Goal: Transaction & Acquisition: Purchase product/service

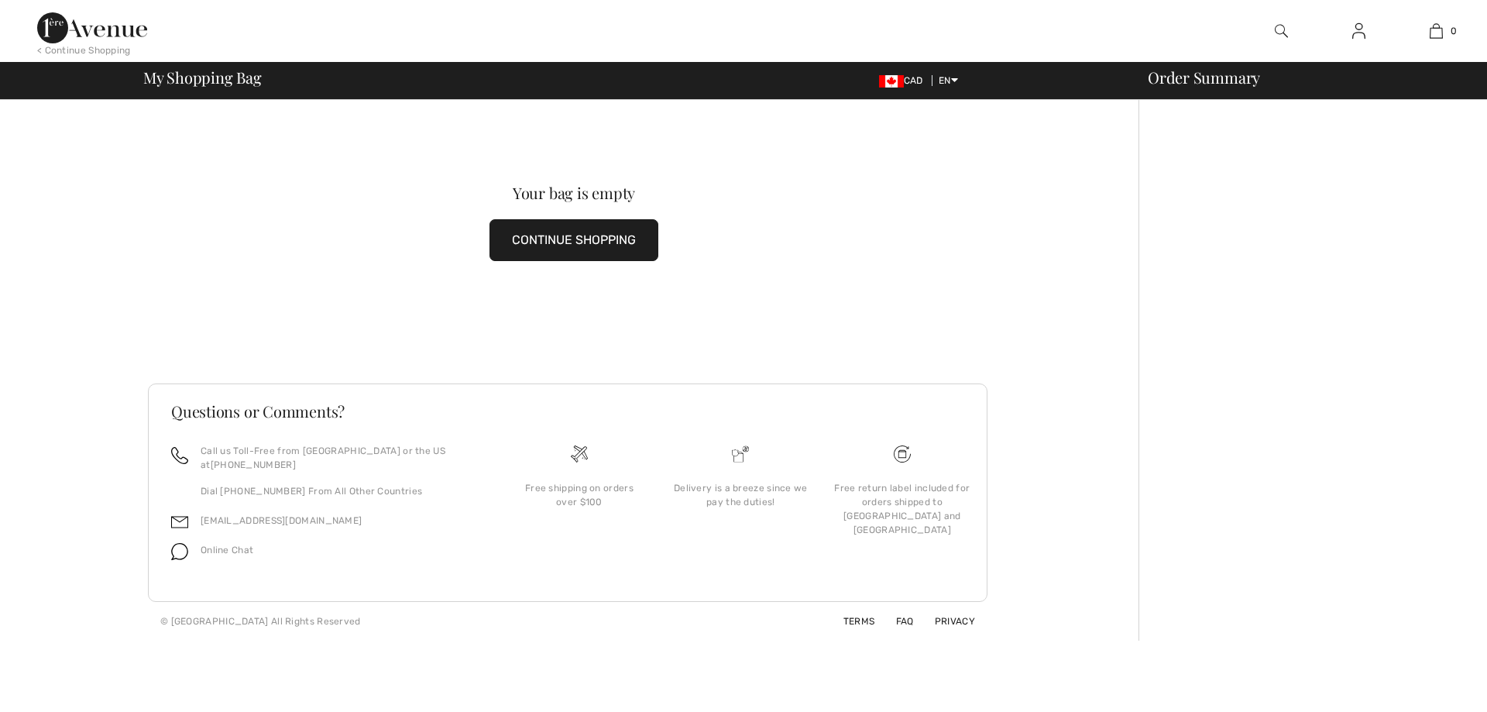
click at [558, 239] on button "CONTINUE SHOPPING" at bounding box center [574, 240] width 169 height 42
click at [607, 239] on button "CONTINUE SHOPPING" at bounding box center [574, 240] width 169 height 42
click at [563, 239] on button "CONTINUE SHOPPING" at bounding box center [574, 240] width 169 height 42
click at [552, 237] on button "CONTINUE SHOPPING" at bounding box center [574, 240] width 169 height 42
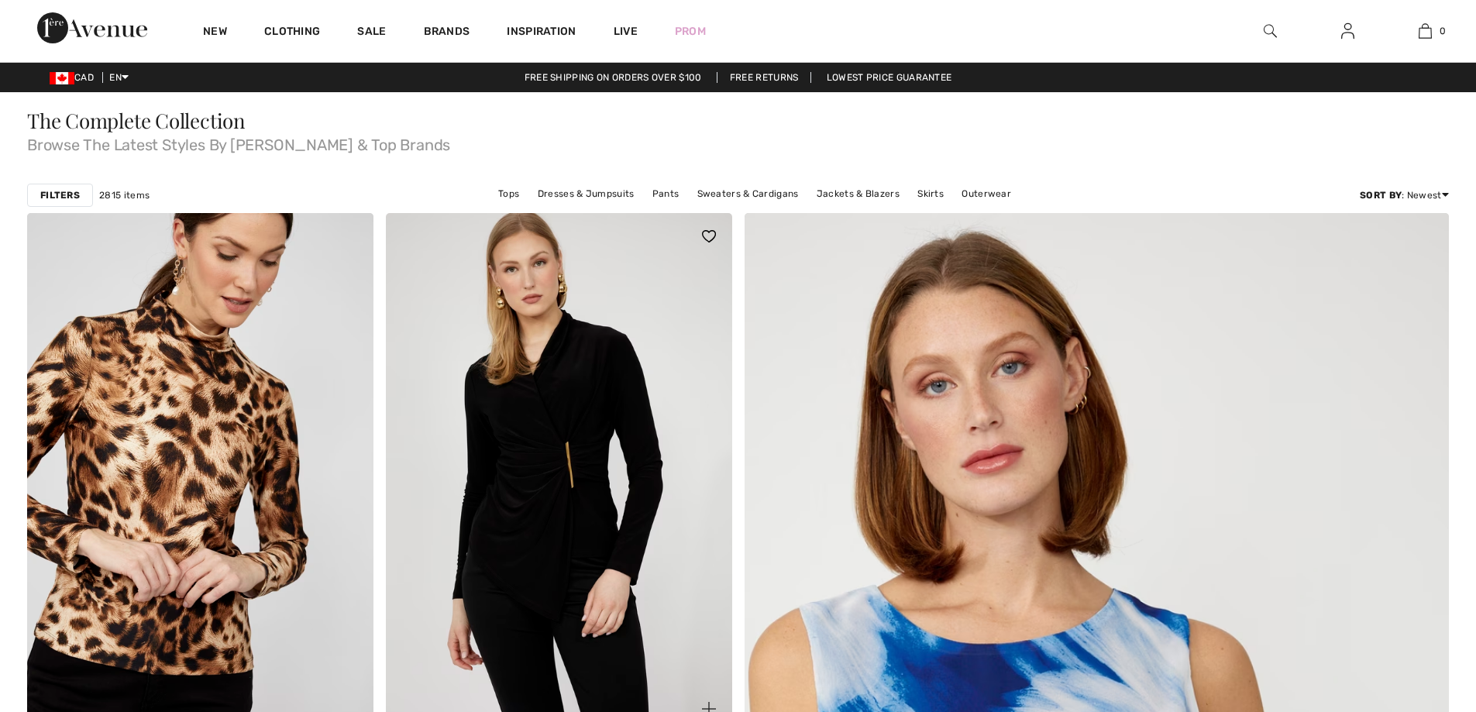
click at [582, 385] on img at bounding box center [559, 472] width 346 height 519
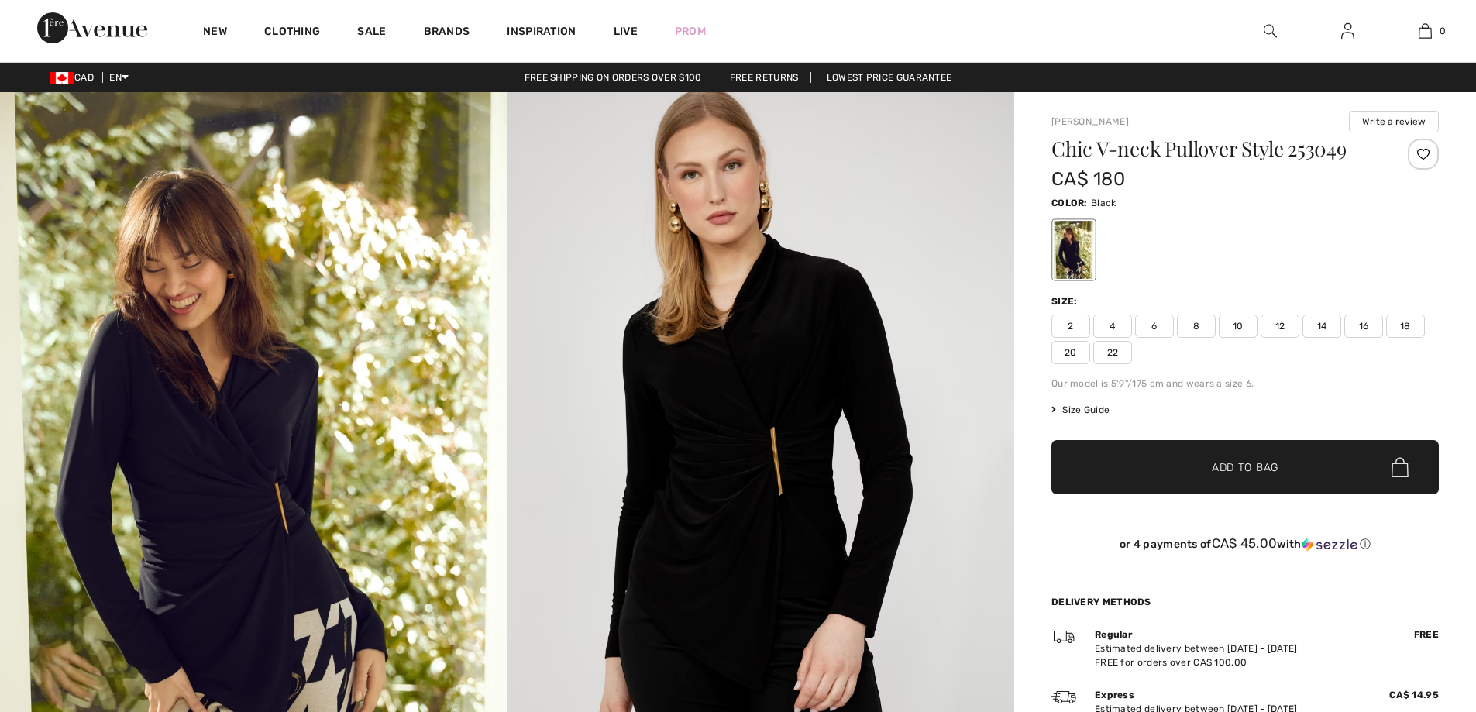
click at [1191, 322] on span "8" at bounding box center [1196, 326] width 39 height 23
click at [1211, 482] on span "✔ Added to Bag Add to Bag" at bounding box center [1244, 467] width 387 height 54
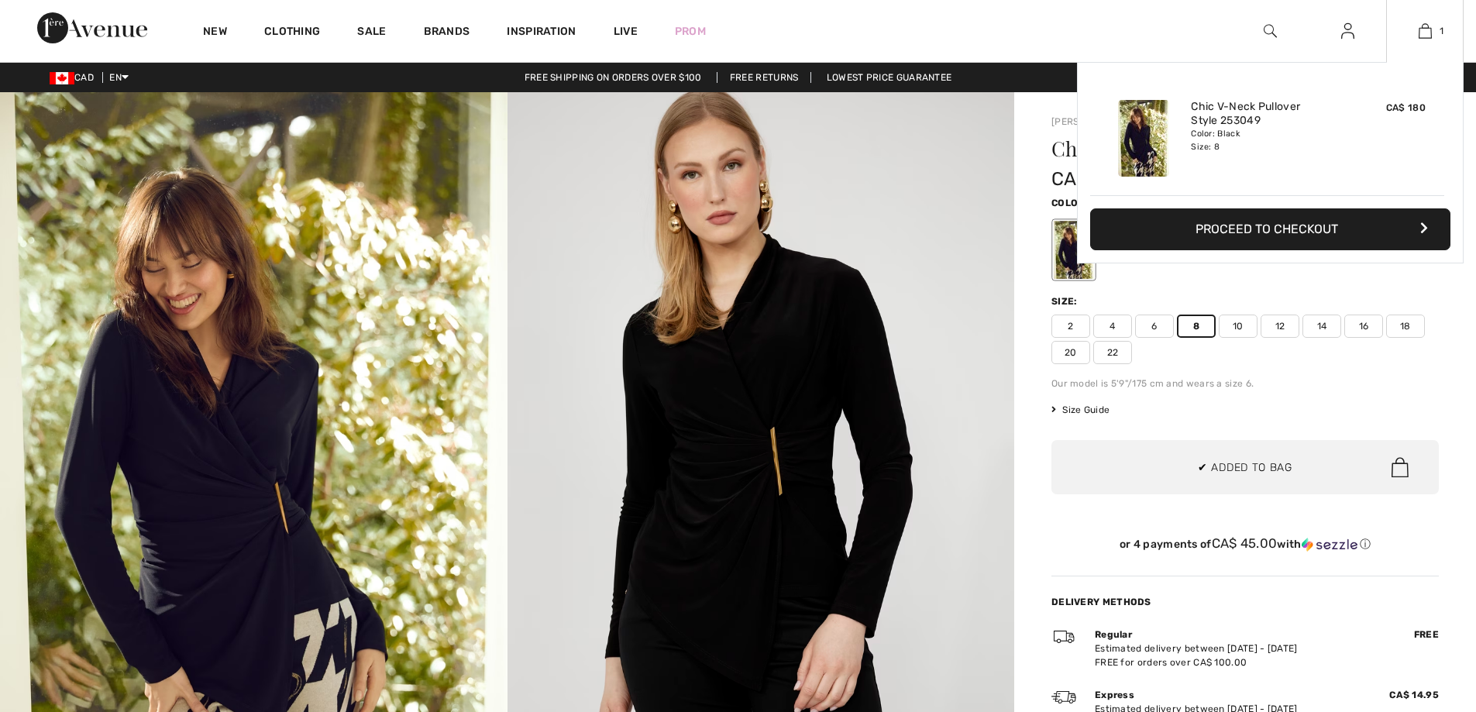
click at [1246, 225] on button "Proceed to Checkout" at bounding box center [1270, 229] width 360 height 42
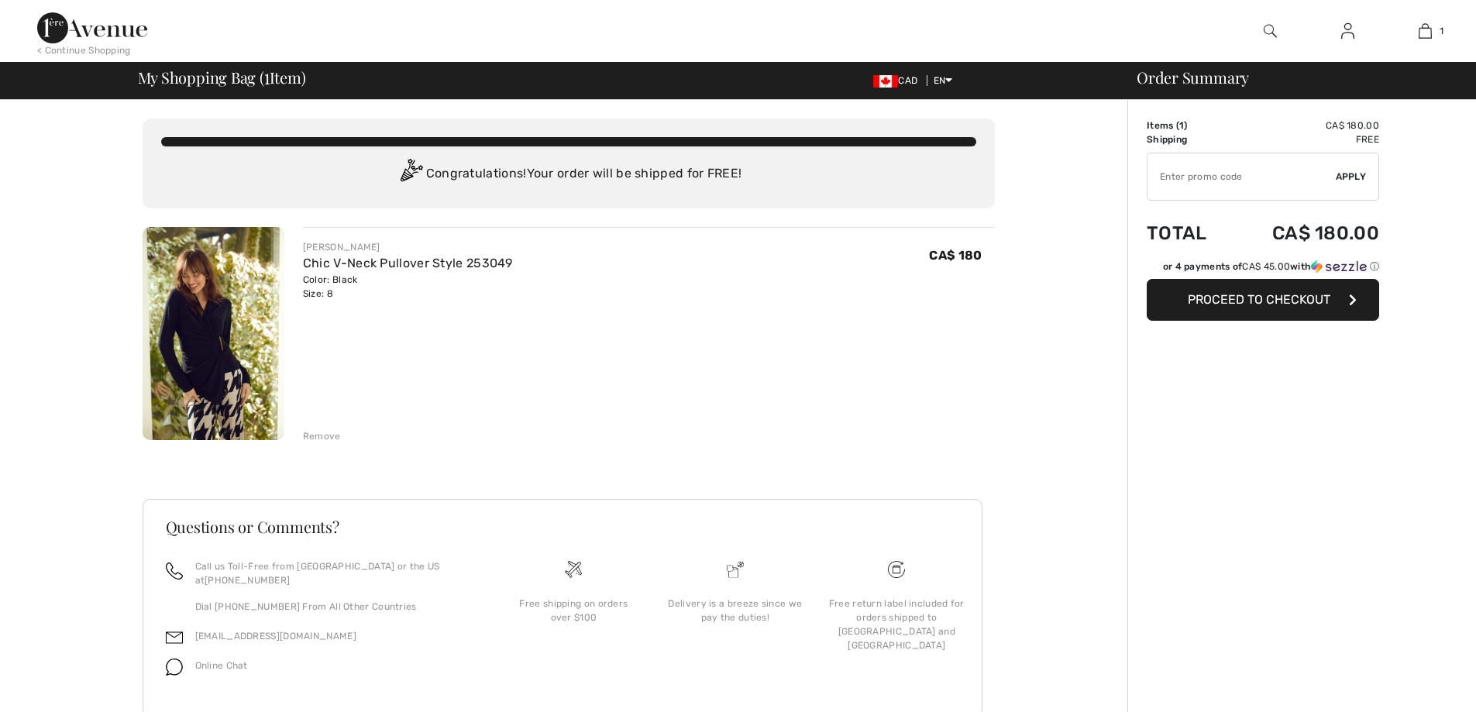
click at [1257, 308] on button "Proceed to Checkout" at bounding box center [1263, 300] width 232 height 42
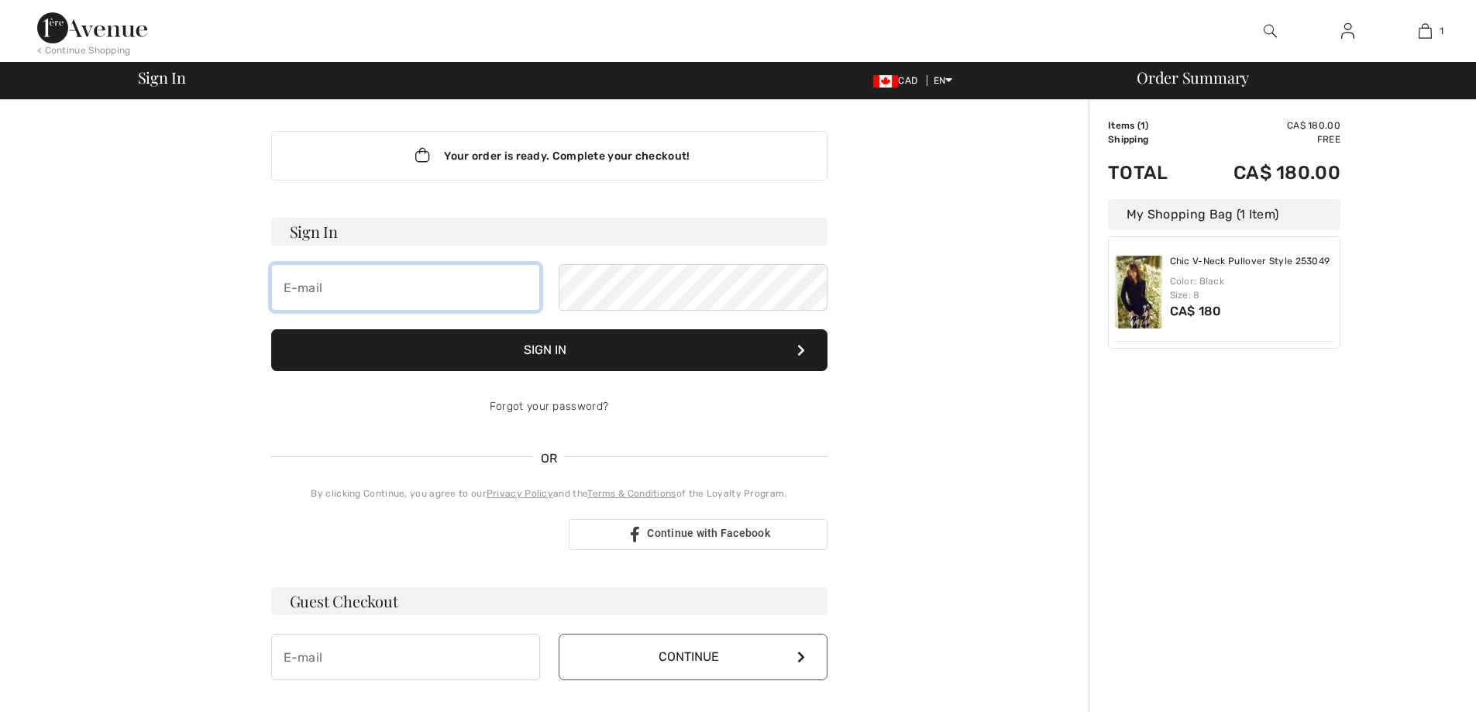
click at [442, 294] on input "email" at bounding box center [405, 287] width 269 height 46
click at [271, 329] on button "Sign In" at bounding box center [549, 350] width 556 height 42
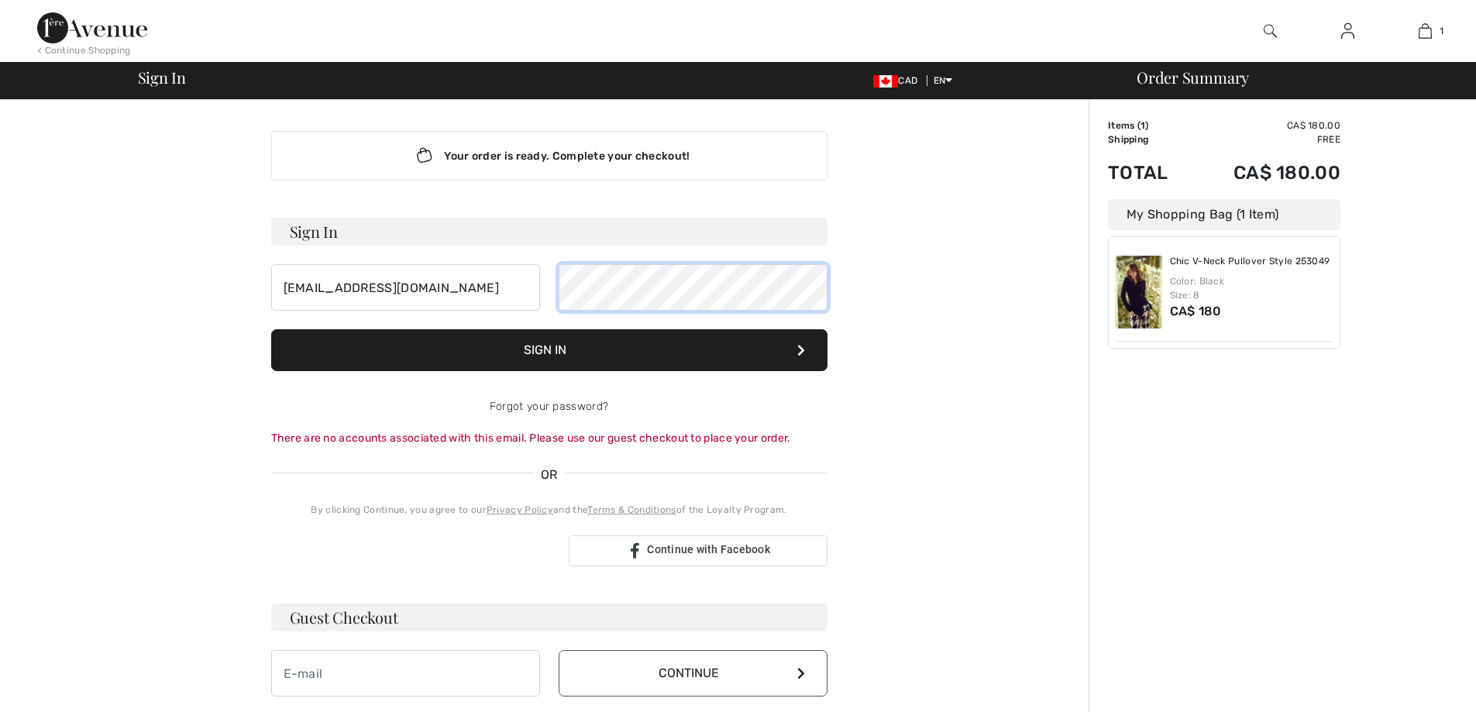
click at [271, 329] on button "Sign In" at bounding box center [549, 350] width 556 height 42
click at [453, 299] on input "jbudman@summit-tech.ca" at bounding box center [405, 287] width 269 height 46
type input "registeredname@gmail.com"
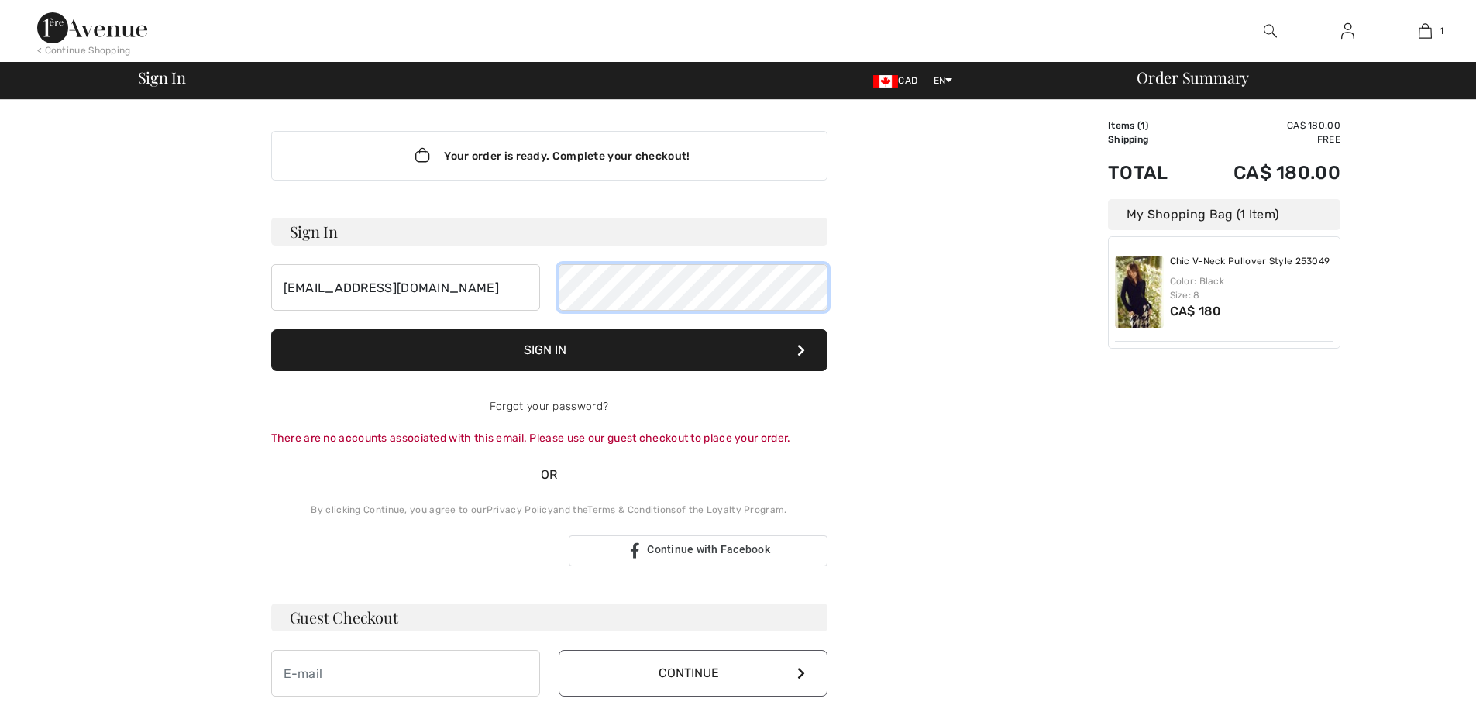
click at [470, 295] on div "registeredname@gmail.com" at bounding box center [549, 287] width 556 height 46
click at [271, 329] on button "Sign In" at bounding box center [549, 350] width 556 height 42
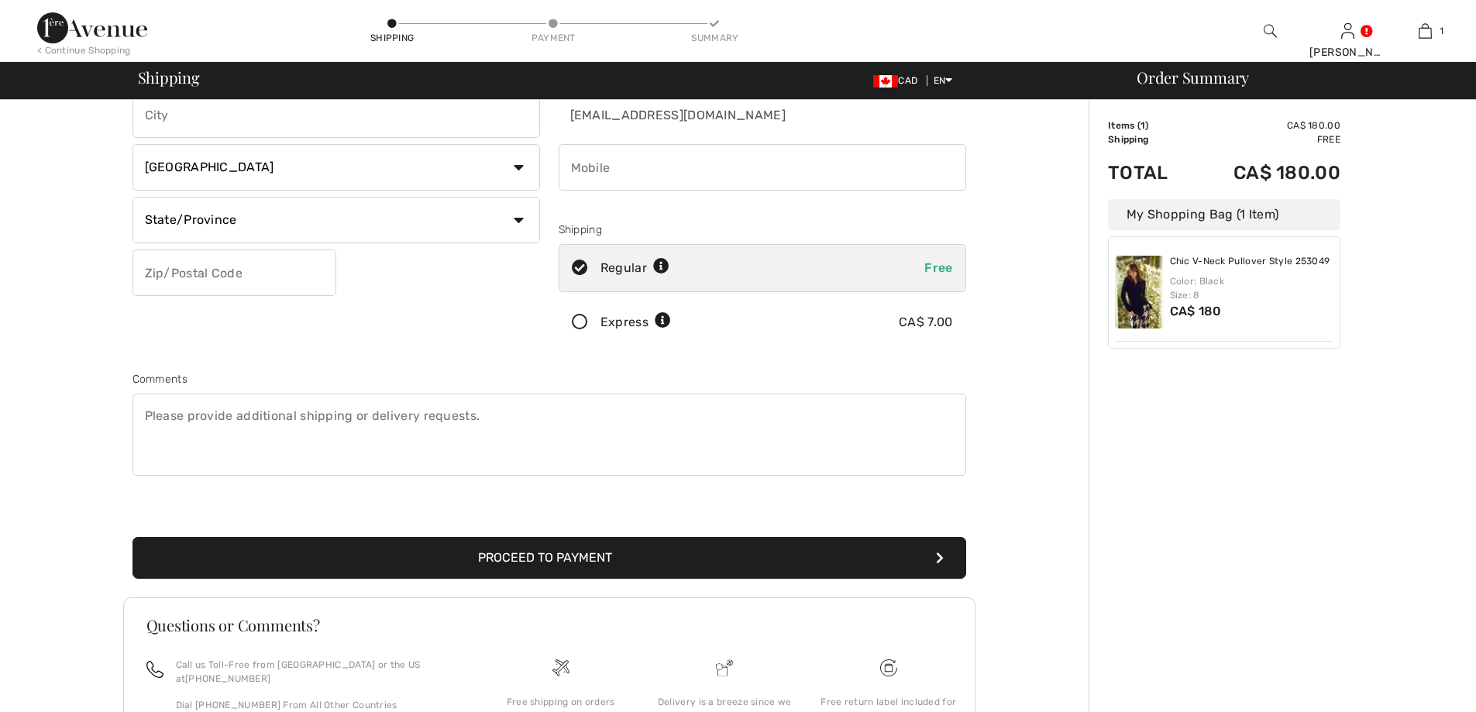
click at [820, 555] on button "Proceed to Payment" at bounding box center [549, 558] width 834 height 42
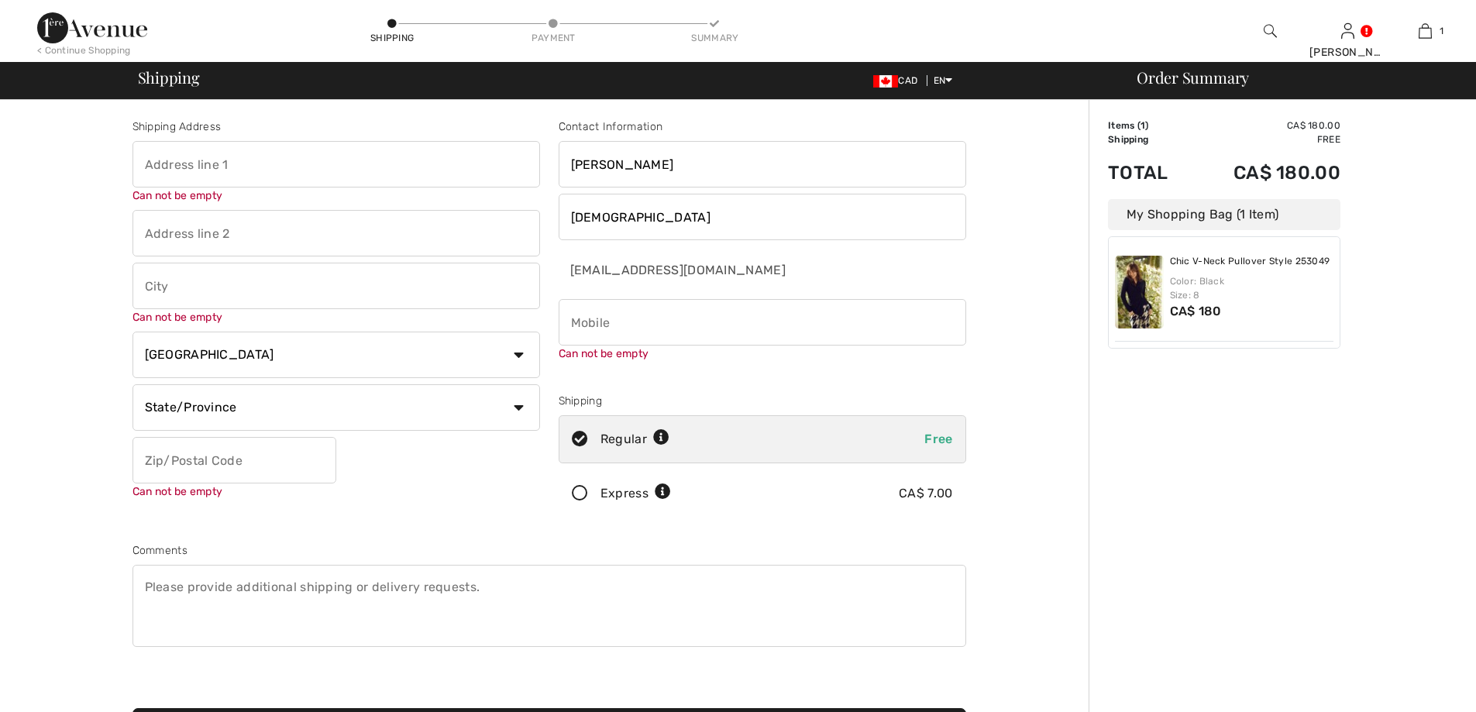
drag, startPoint x: 311, startPoint y: 167, endPoint x: 321, endPoint y: 167, distance: 10.1
click at [311, 167] on input "text" at bounding box center [335, 164] width 407 height 46
type input "5178 trans island"
click at [693, 160] on input "[PERSON_NAME]" at bounding box center [762, 164] width 407 height 46
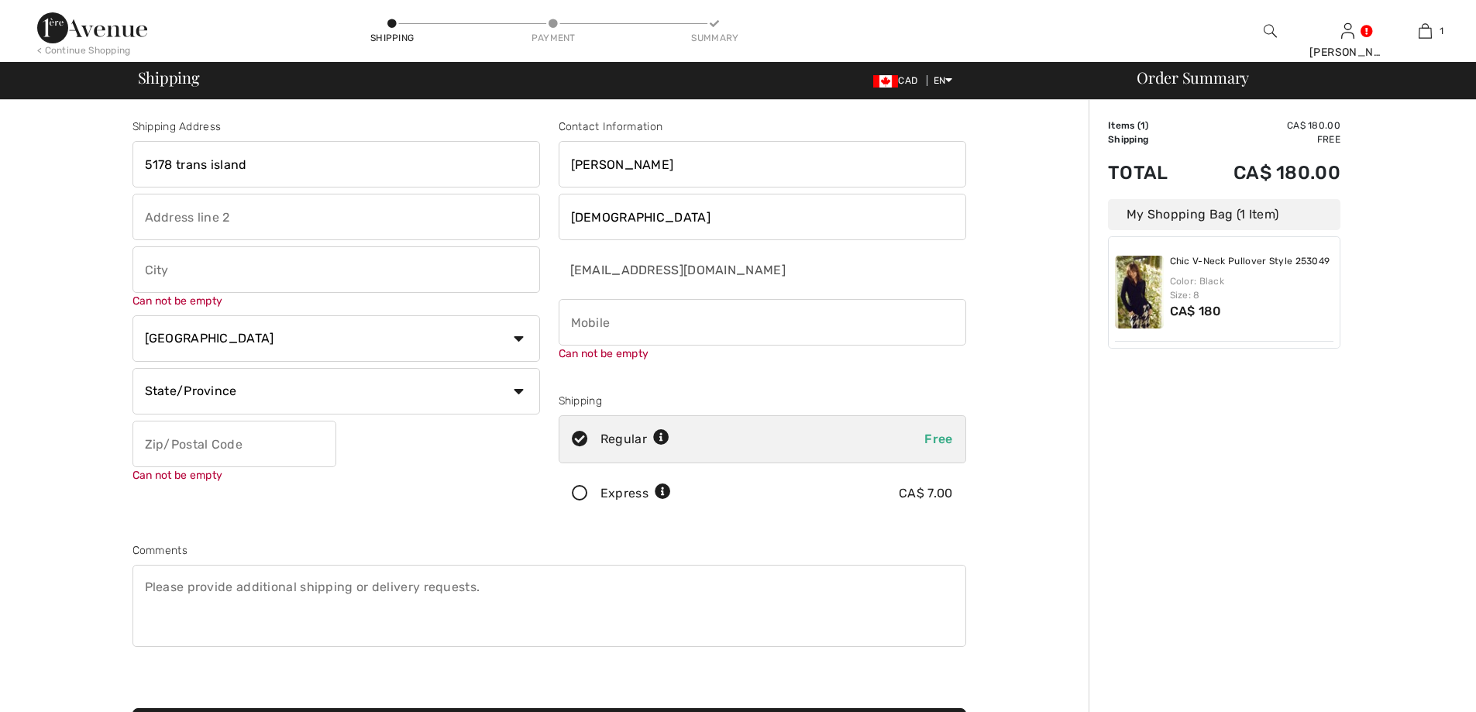
click at [301, 270] on input "text" at bounding box center [335, 269] width 407 height 46
type input "Montreal"
click at [352, 340] on select "Country Canada United States Afghanistan Aland Islands Albania Algeria American…" at bounding box center [335, 338] width 407 height 46
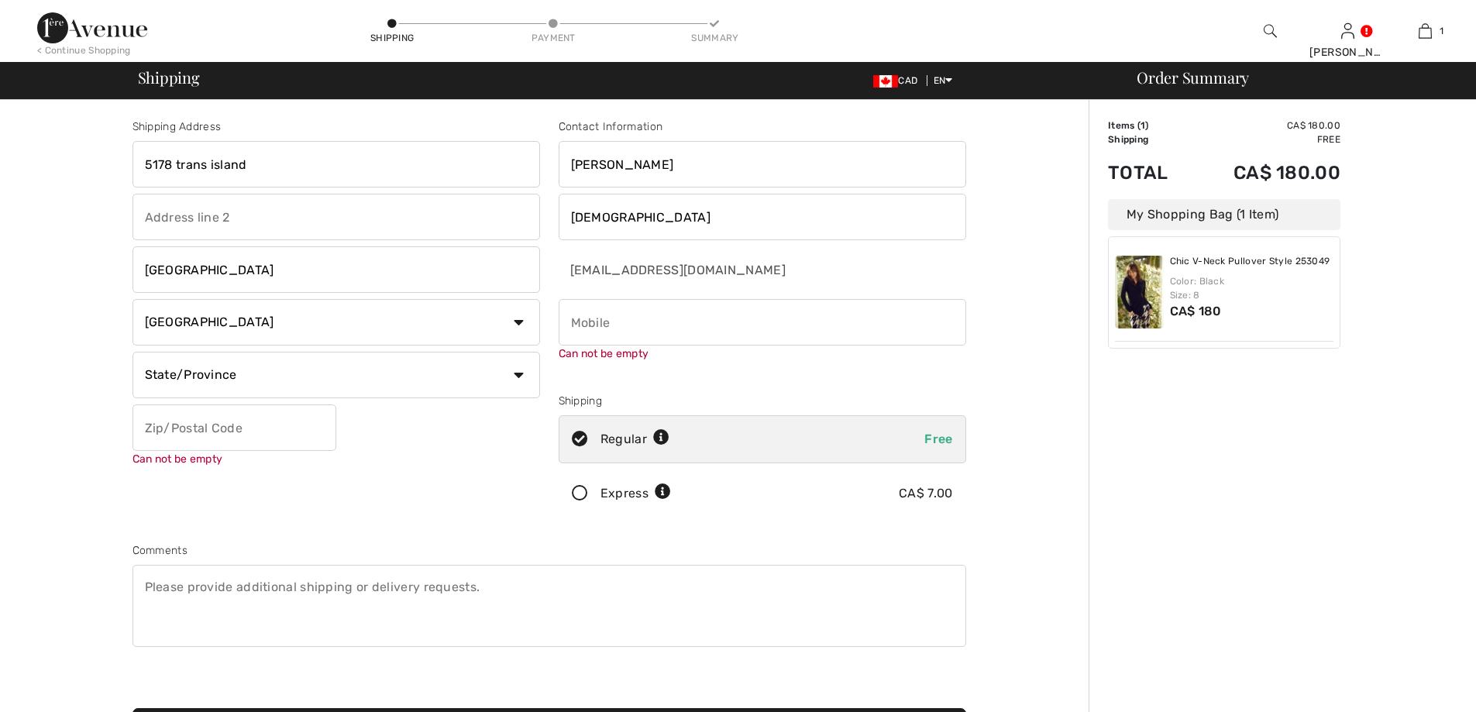
click at [352, 330] on select "Country Canada United States Afghanistan Aland Islands Albania Algeria American…" at bounding box center [335, 322] width 407 height 46
click at [632, 313] on input "phone" at bounding box center [762, 322] width 407 height 46
type input "5142441373"
click at [461, 367] on select "State/Province Alberta British Columbia Manitoba New Brunswick Newfoundland and…" at bounding box center [335, 375] width 407 height 46
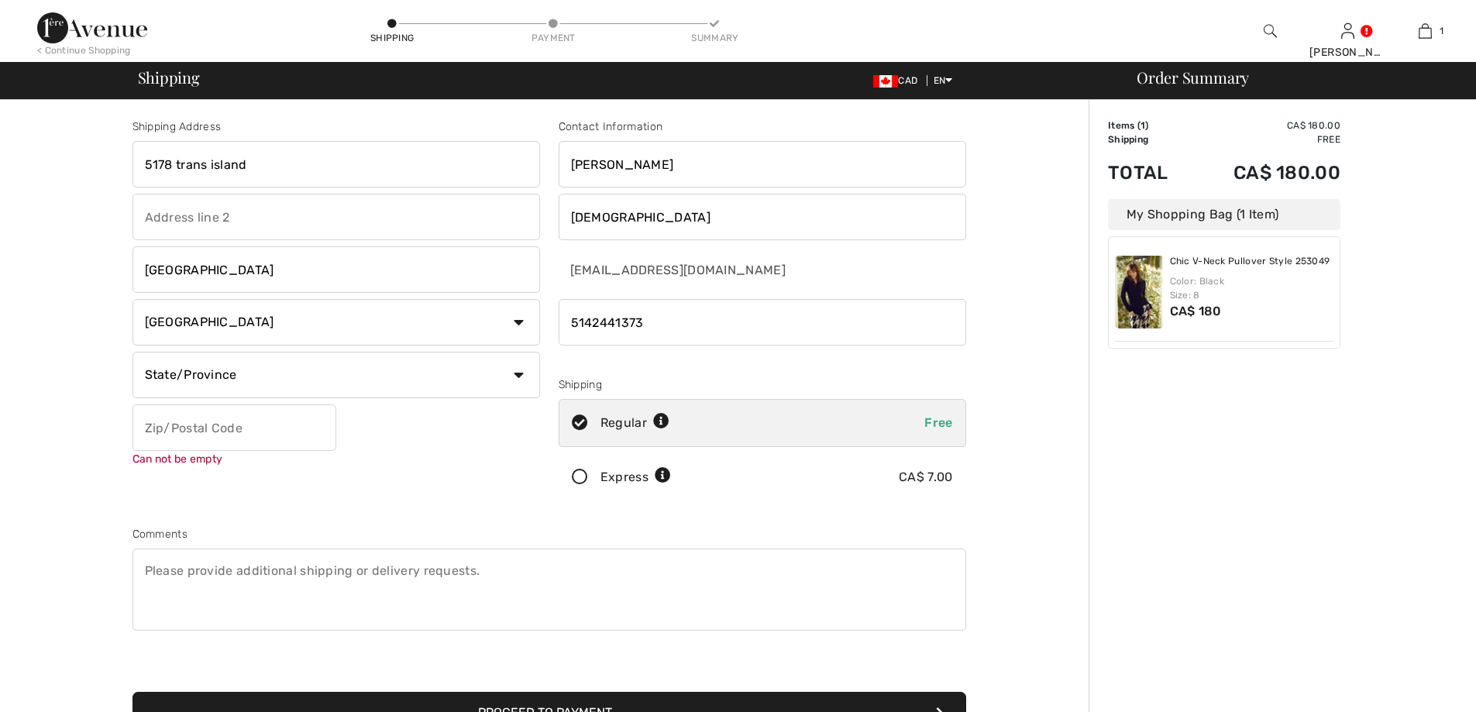
select select "QC"
click at [132, 352] on select "State/Province Alberta British Columbia Manitoba New Brunswick Newfoundland and…" at bounding box center [335, 375] width 407 height 46
click at [239, 418] on input "text" at bounding box center [234, 427] width 204 height 46
type input "H3W3A1"
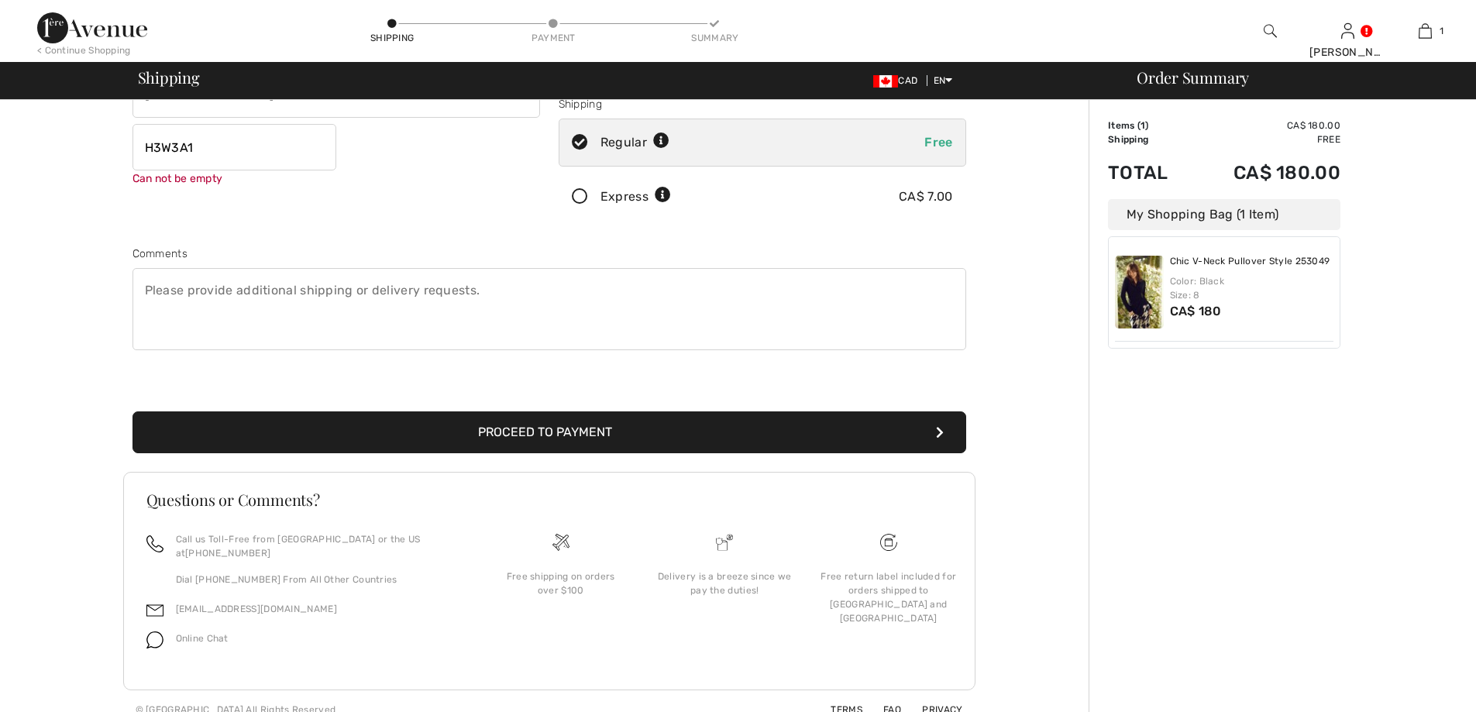
scroll to position [284, 0]
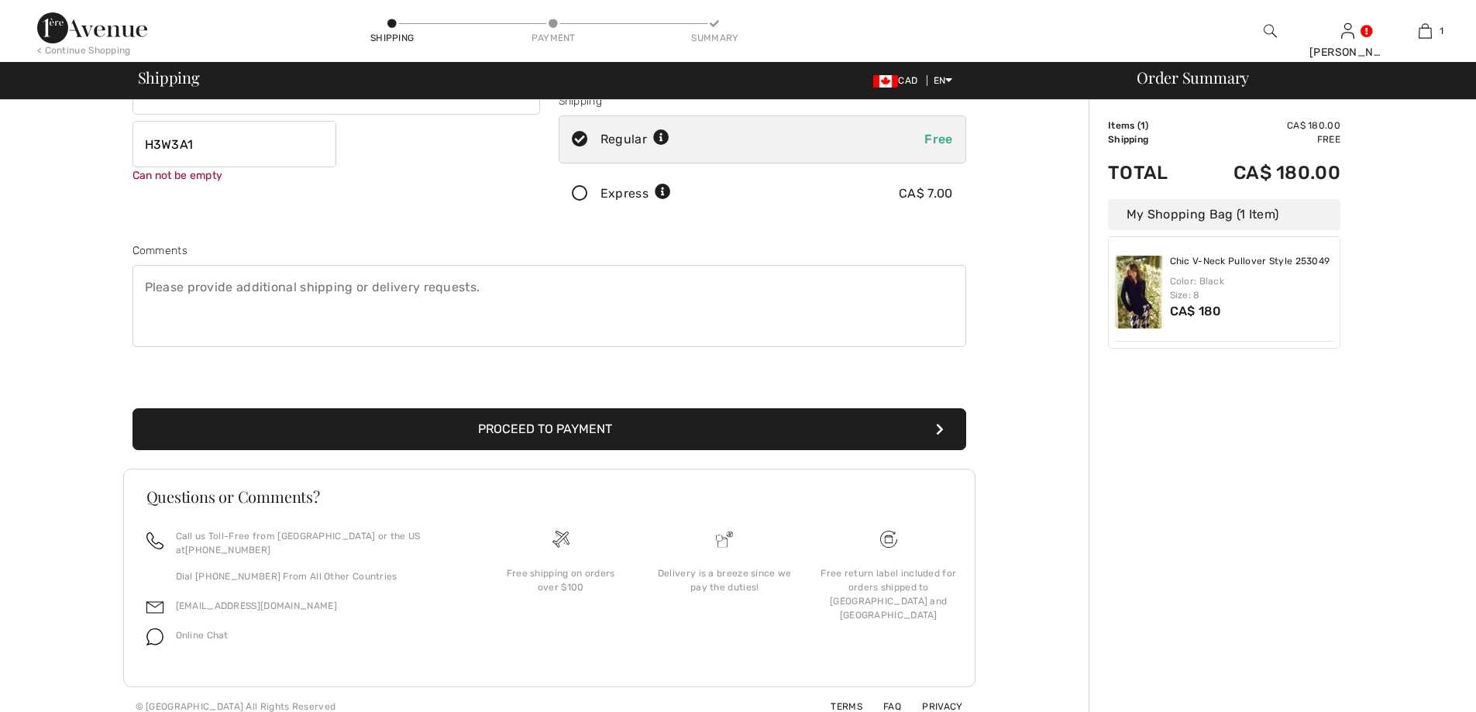
click at [785, 445] on button "Proceed to Payment" at bounding box center [549, 429] width 834 height 42
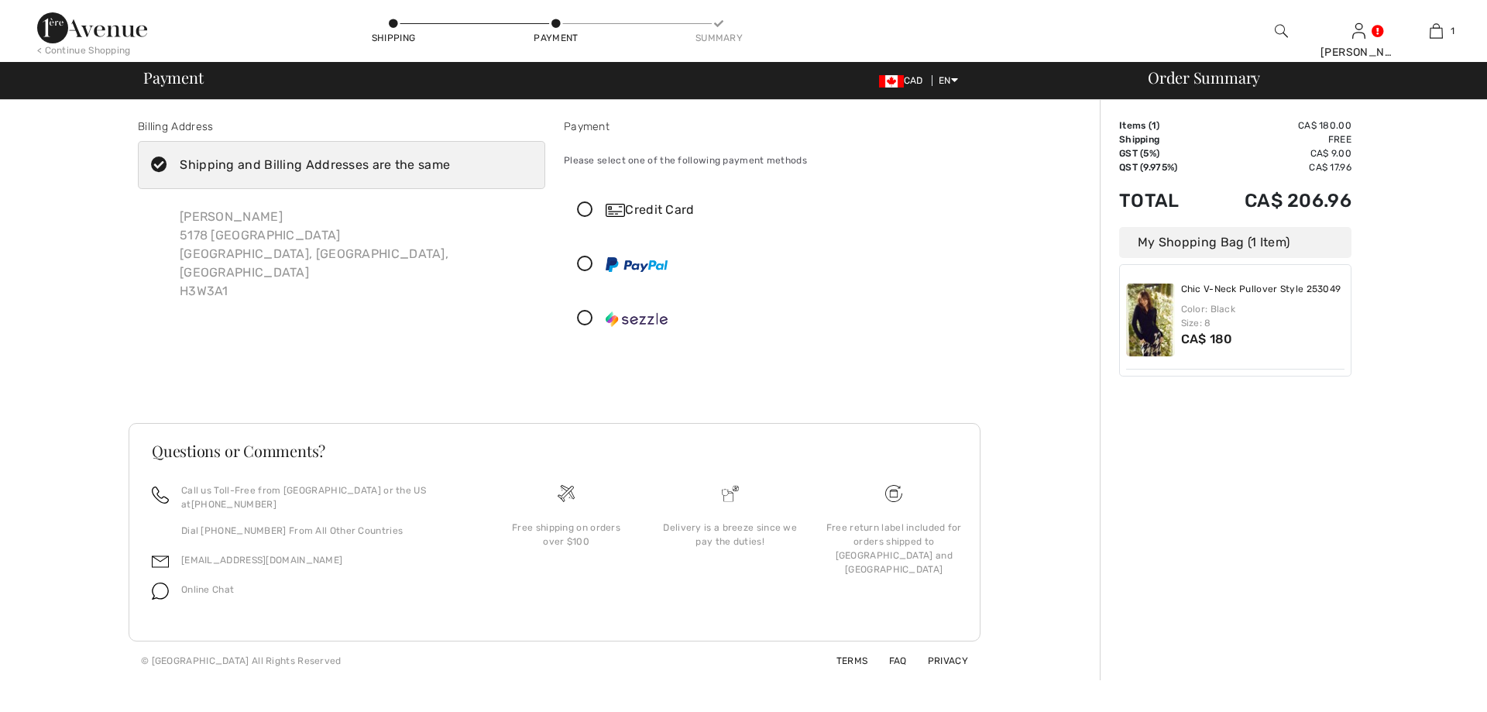
click at [74, 53] on div "< Continue Shopping" at bounding box center [84, 50] width 94 height 14
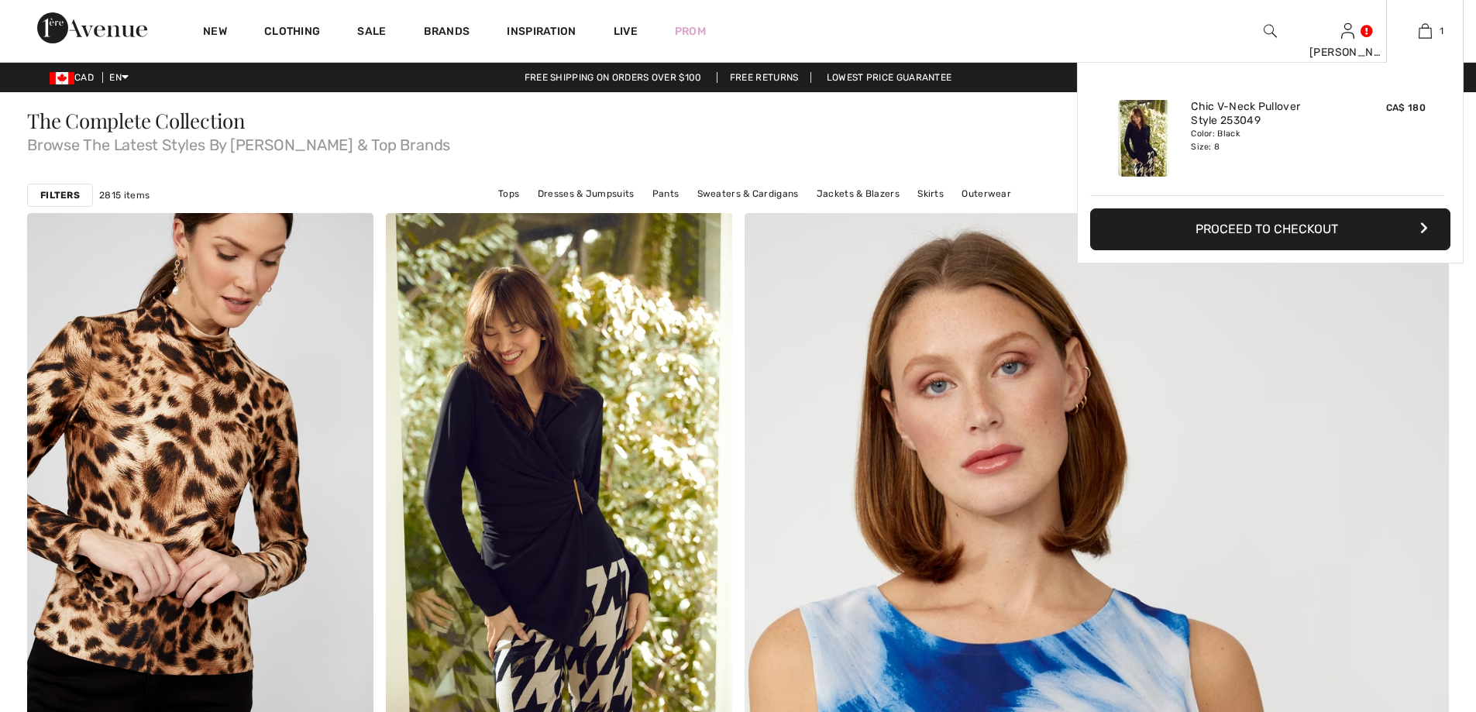
click at [1234, 217] on button "Proceed to Checkout" at bounding box center [1270, 229] width 360 height 42
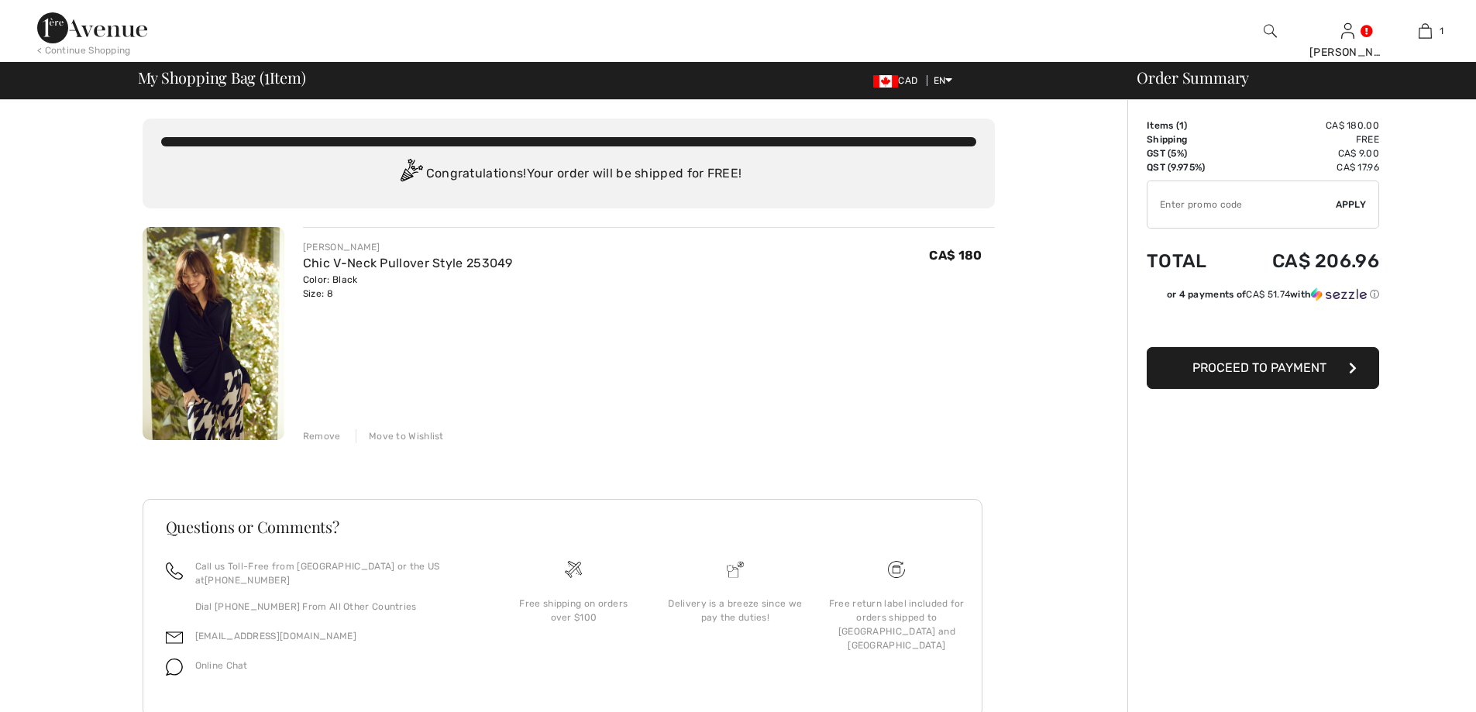
click at [1215, 359] on button "Proceed to Payment" at bounding box center [1263, 368] width 232 height 42
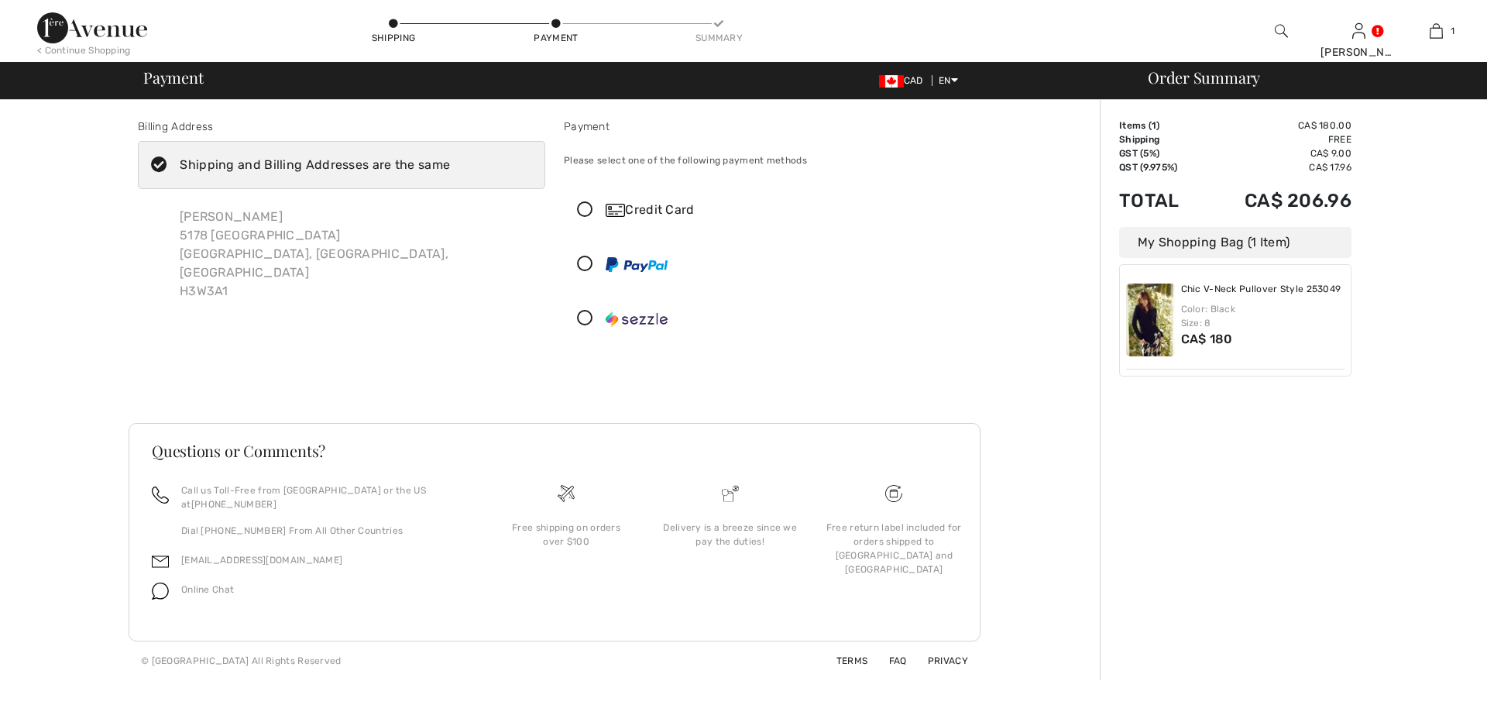
click at [633, 255] on div at bounding box center [637, 264] width 62 height 19
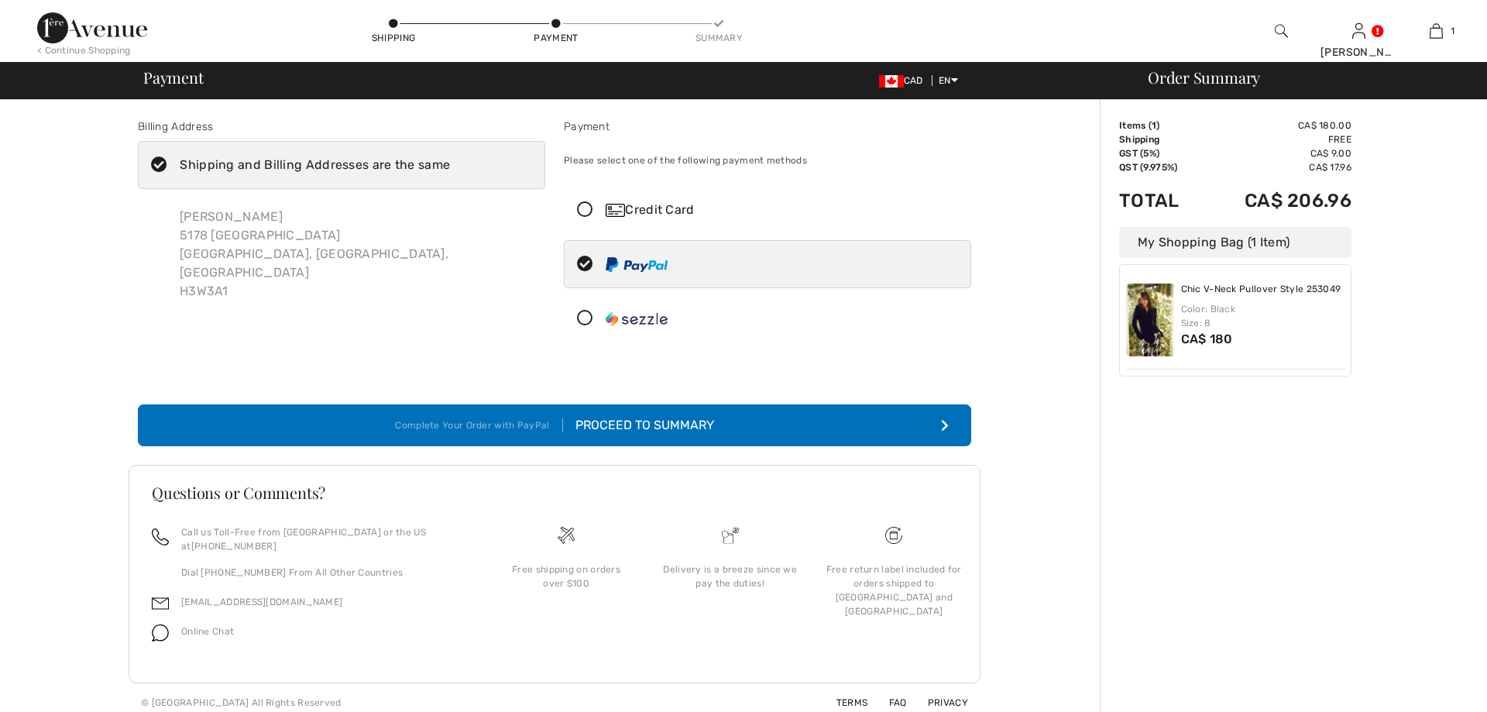
click at [833, 433] on button "Complete Your Order with PayPal Proceed to Summary" at bounding box center [555, 425] width 834 height 42
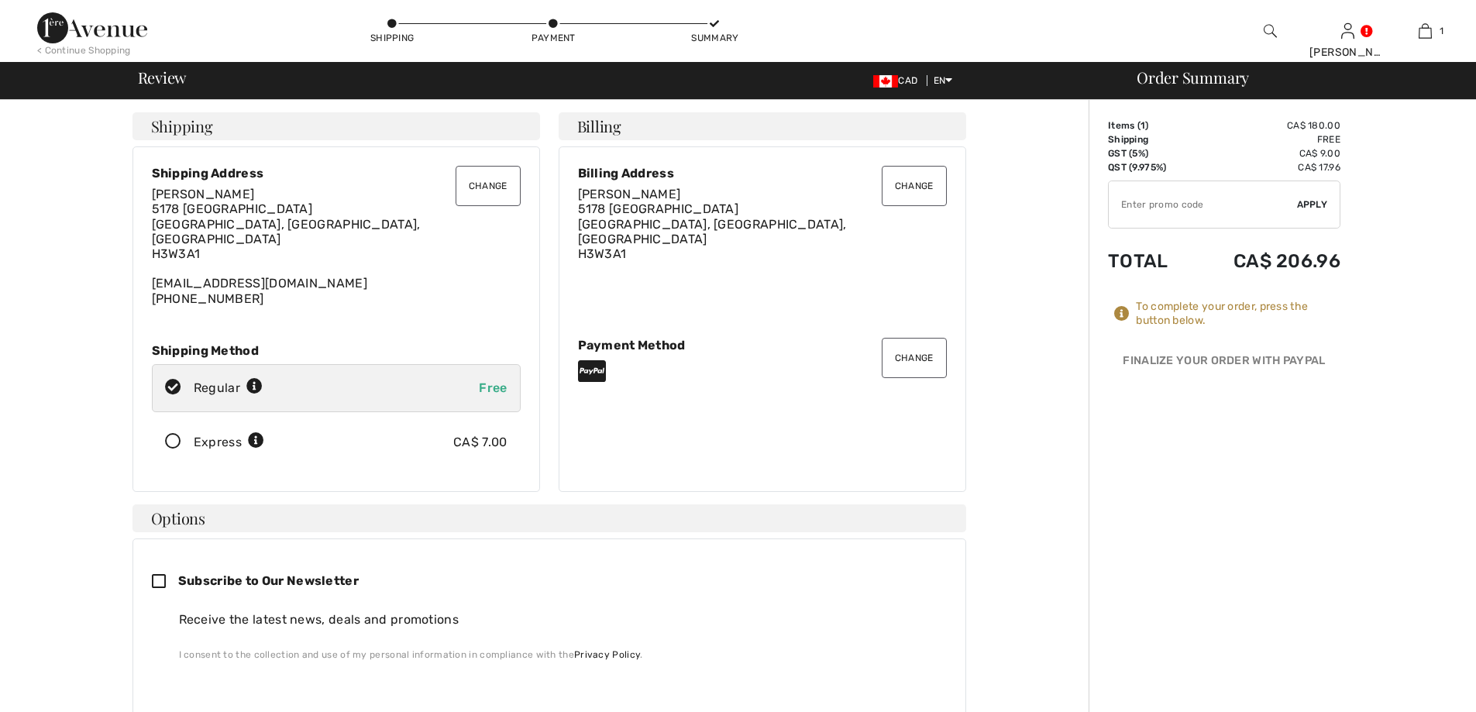
click at [394, 24] on icon at bounding box center [391, 23] width 9 height 9
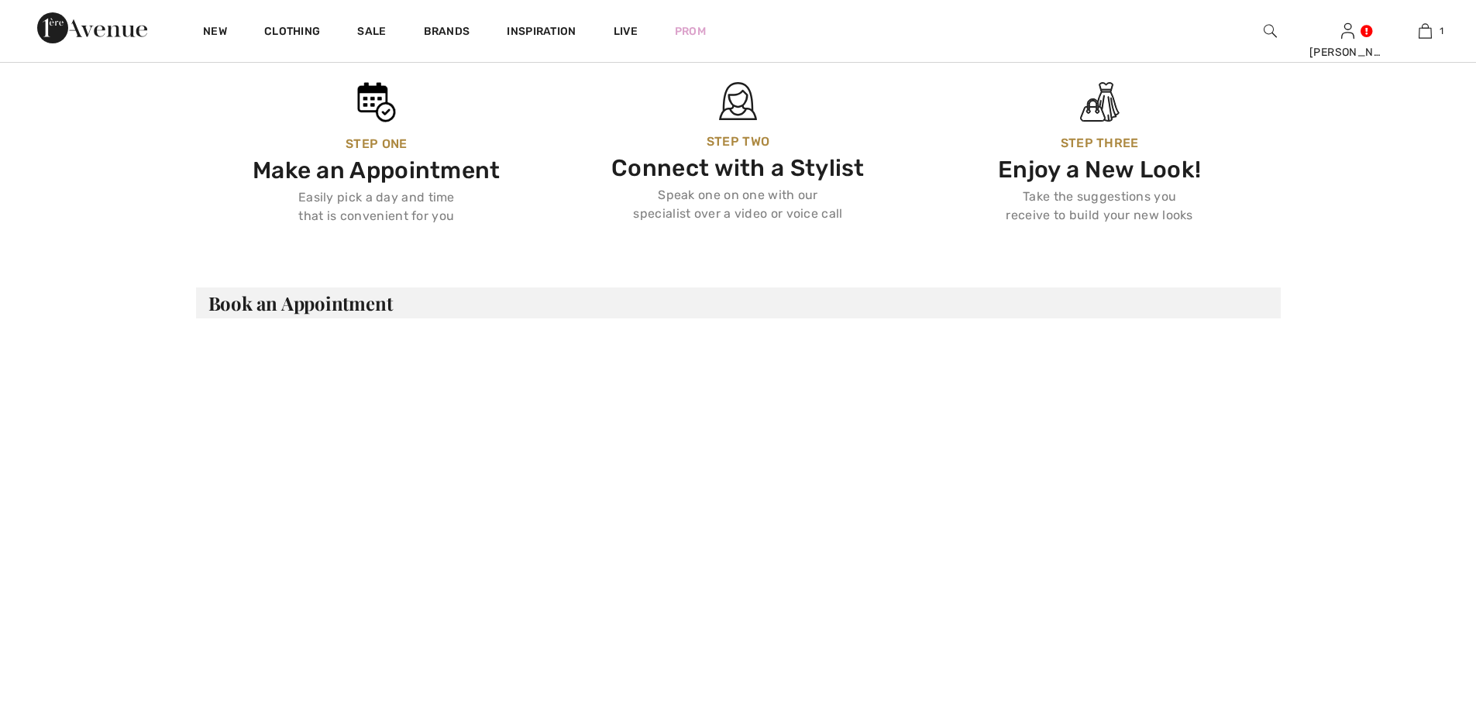
scroll to position [775, 0]
